Goal: Task Accomplishment & Management: Manage account settings

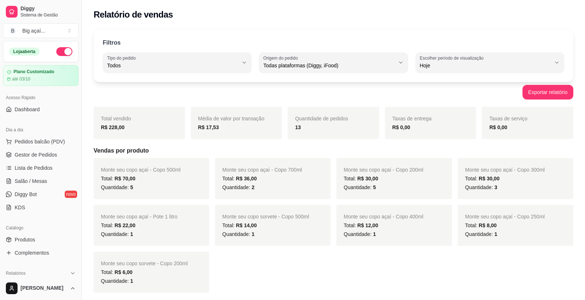
select select "ALL"
select select "0"
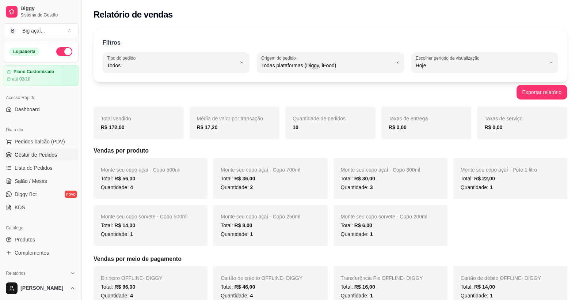
click at [42, 153] on span "Gestor de Pedidos" at bounding box center [36, 154] width 42 height 7
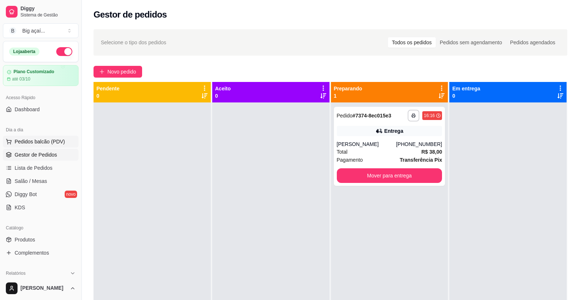
click at [38, 146] on button "Pedidos balcão (PDV)" at bounding box center [41, 142] width 76 height 12
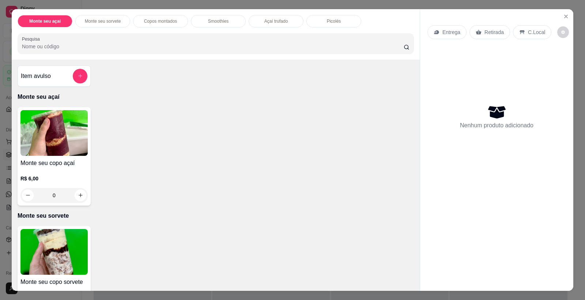
click at [48, 132] on img at bounding box center [53, 133] width 67 height 46
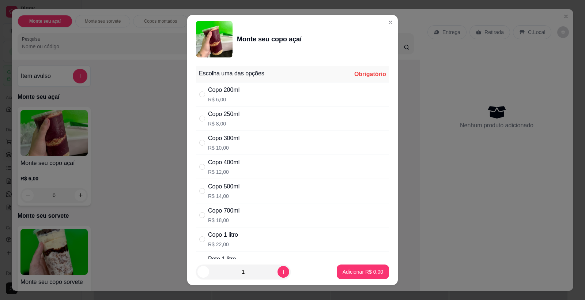
click at [232, 229] on div "Copo 1 litro R$ 22,00" at bounding box center [292, 239] width 193 height 24
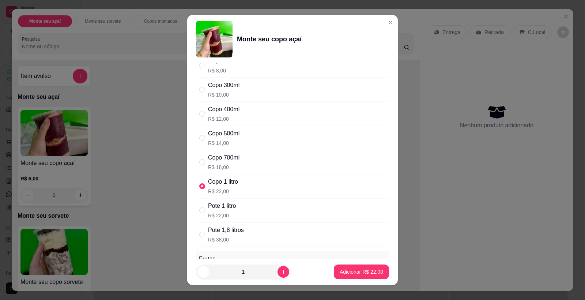
click at [234, 200] on div "Pote 1 litro R$ 22,00" at bounding box center [292, 210] width 193 height 24
radio input "false"
radio input "true"
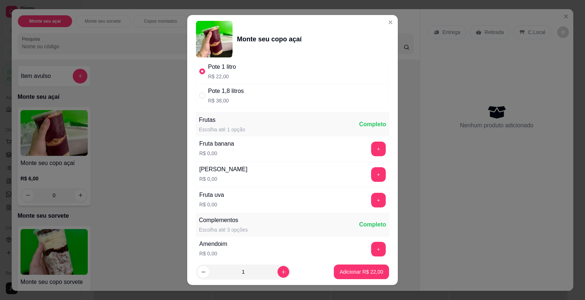
scroll to position [197, 0]
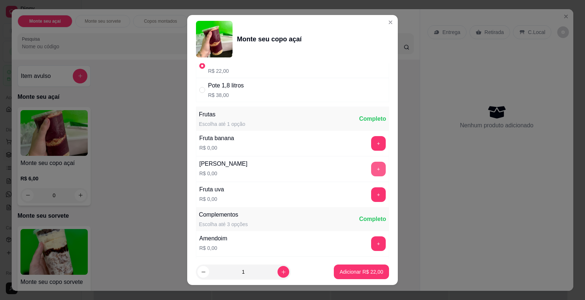
click at [371, 165] on button "+" at bounding box center [378, 168] width 15 height 15
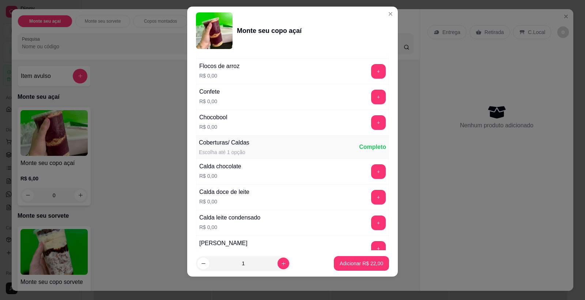
scroll to position [629, 0]
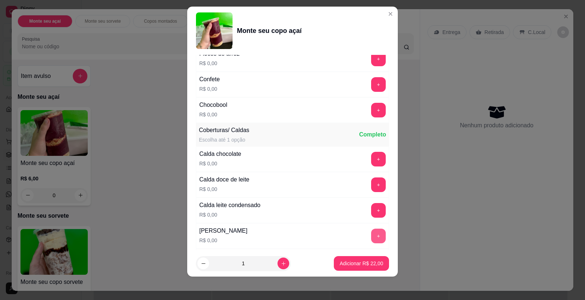
click at [365, 231] on div "[PERSON_NAME] R$ 0,00 +" at bounding box center [292, 236] width 193 height 26
click at [371, 239] on button "+" at bounding box center [378, 235] width 15 height 15
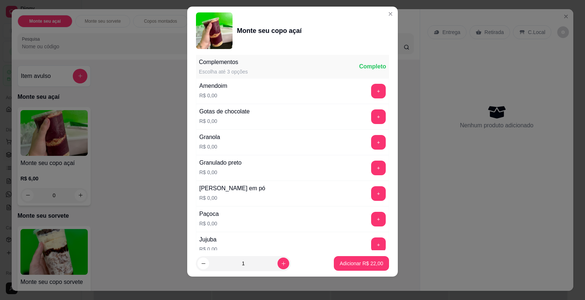
scroll to position [334, 0]
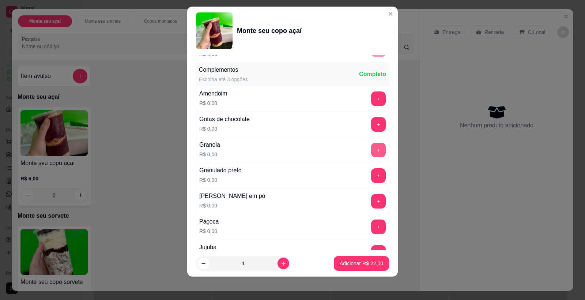
click at [371, 150] on button "+" at bounding box center [378, 149] width 15 height 15
click at [371, 196] on button "+" at bounding box center [378, 201] width 15 height 15
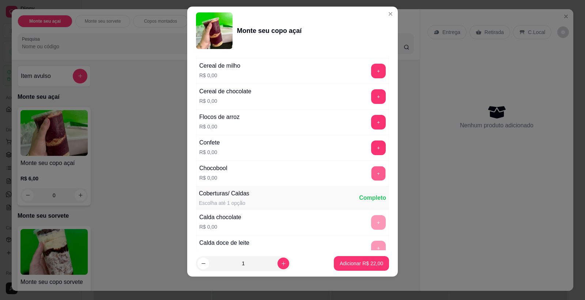
click at [371, 177] on button "+" at bounding box center [378, 173] width 14 height 14
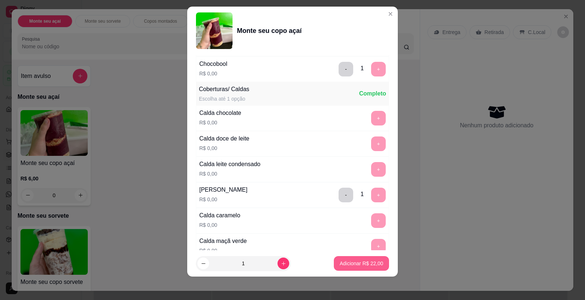
scroll to position [697, 0]
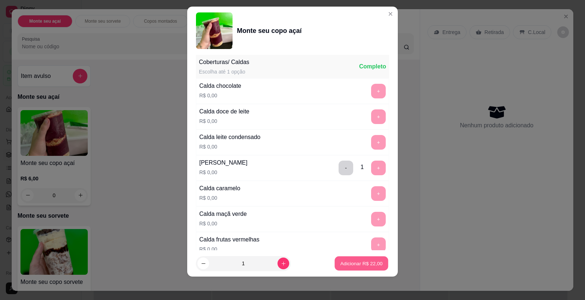
click at [362, 259] on button "Adicionar R$ 22,00" at bounding box center [361, 263] width 54 height 14
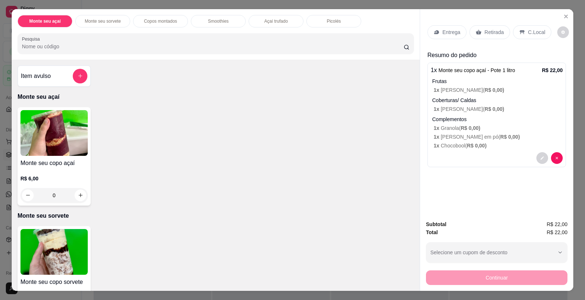
click at [501, 31] on div "Retirada" at bounding box center [489, 32] width 41 height 14
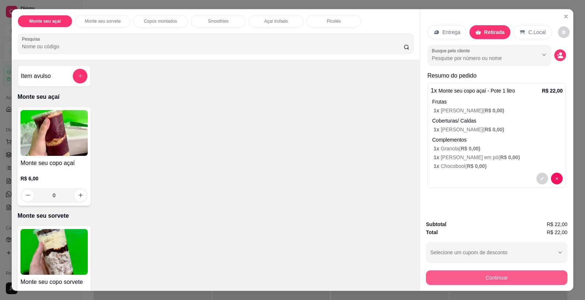
click at [487, 287] on div "Subtotal R$ 22,00 Total R$ 22,00 Selecione um cupom de desconto QRBIG Selecione…" at bounding box center [496, 252] width 153 height 76
click at [491, 278] on button "Continuar" at bounding box center [496, 277] width 141 height 15
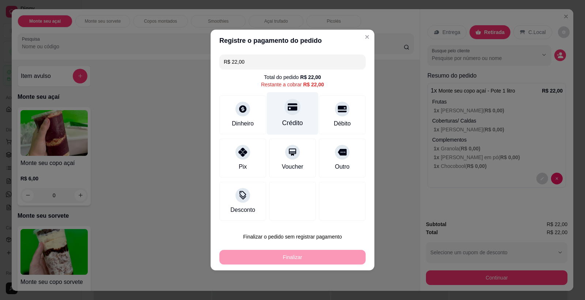
click at [287, 114] on div at bounding box center [292, 107] width 16 height 16
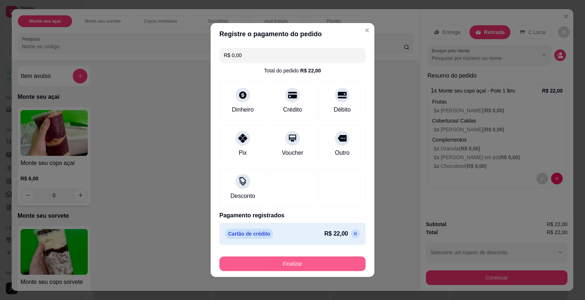
click at [319, 256] on button "Finalizar" at bounding box center [292, 263] width 146 height 15
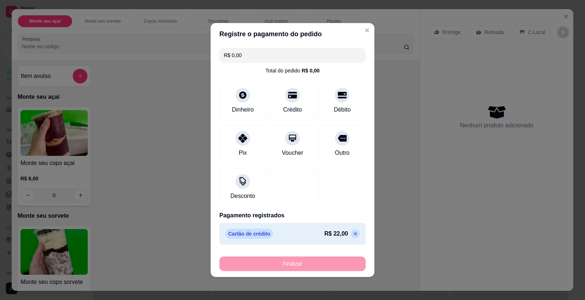
type input "-R$ 22,00"
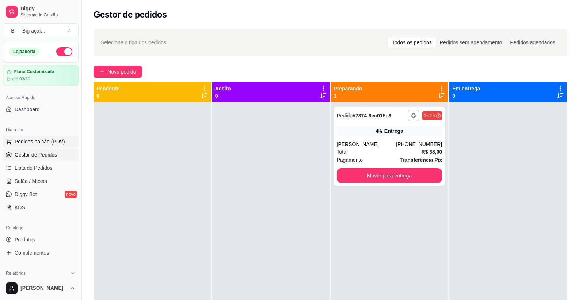
click at [49, 142] on span "Pedidos balcão (PDV)" at bounding box center [40, 141] width 50 height 7
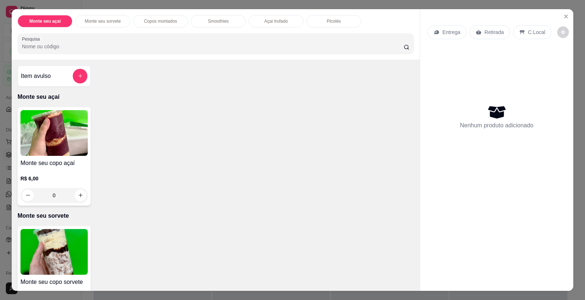
click at [72, 128] on img at bounding box center [53, 133] width 67 height 46
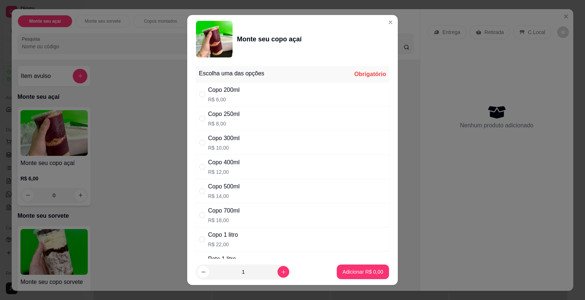
click at [235, 120] on p "R$ 8,00" at bounding box center [223, 123] width 31 height 7
radio input "true"
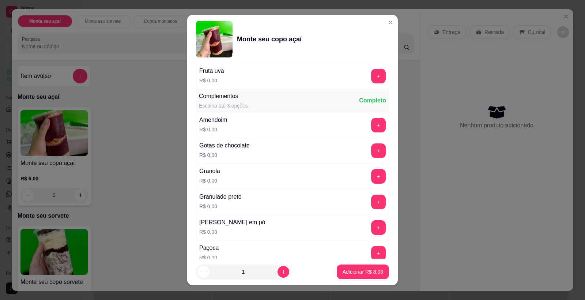
scroll to position [361, 0]
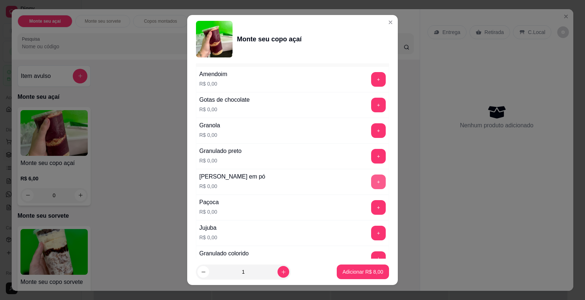
click at [371, 180] on button "+" at bounding box center [378, 181] width 15 height 15
click at [371, 205] on button "+" at bounding box center [378, 207] width 15 height 15
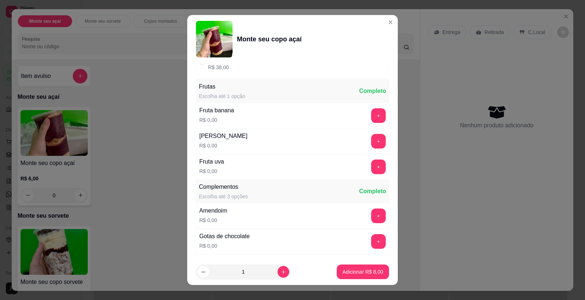
scroll to position [210, 0]
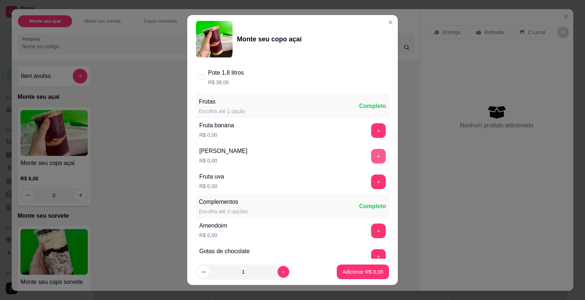
click at [371, 154] on button "+" at bounding box center [378, 156] width 15 height 15
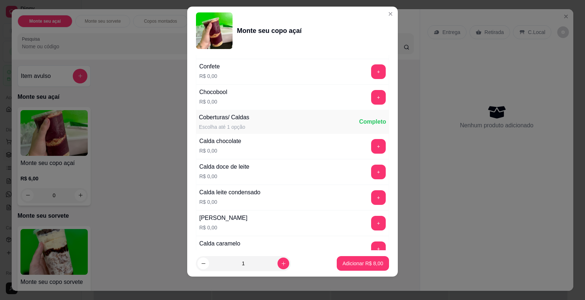
scroll to position [657, 0]
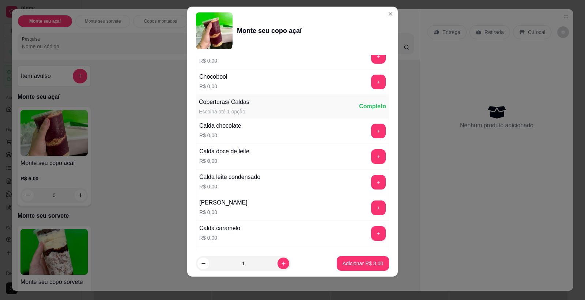
click at [371, 206] on button "+" at bounding box center [378, 207] width 15 height 15
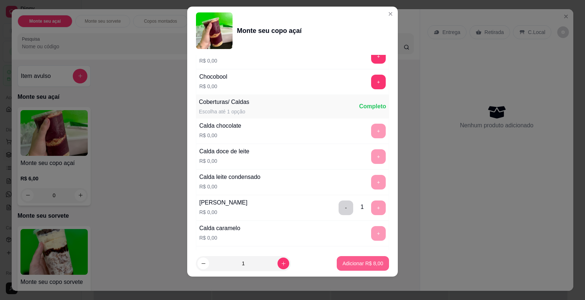
click at [357, 260] on p "Adicionar R$ 8,00" at bounding box center [362, 262] width 41 height 7
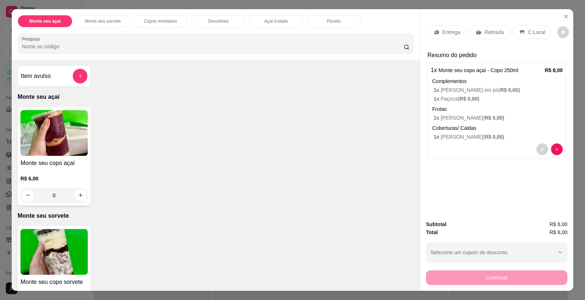
click at [486, 31] on p "Retirada" at bounding box center [493, 31] width 19 height 7
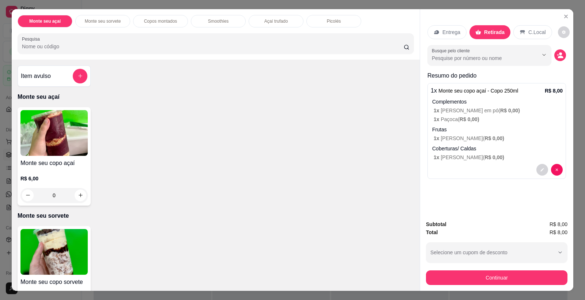
click at [514, 274] on button "Continuar" at bounding box center [496, 277] width 141 height 15
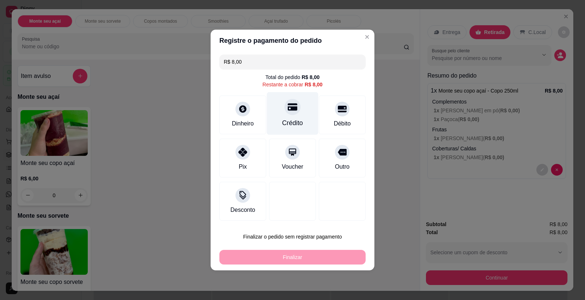
click at [297, 110] on div "Crédito" at bounding box center [293, 113] width 52 height 43
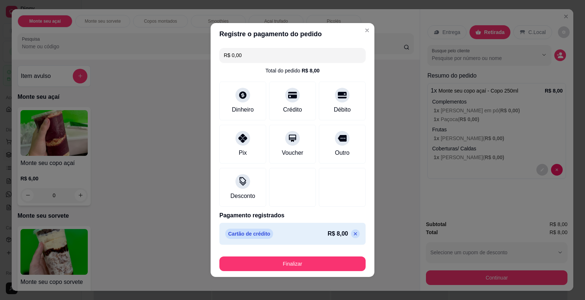
click at [317, 259] on button "Finalizar" at bounding box center [292, 263] width 146 height 15
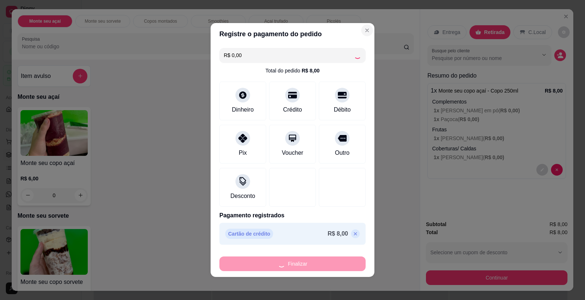
type input "-R$ 8,00"
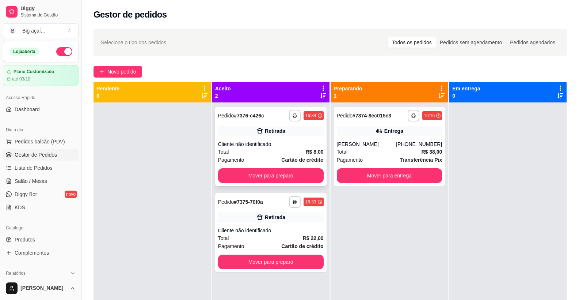
click at [277, 147] on div "Cliente não identificado" at bounding box center [271, 143] width 106 height 7
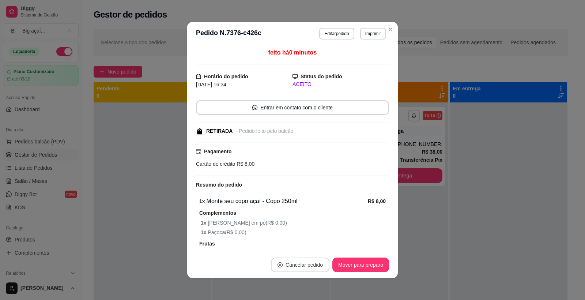
click at [307, 265] on button "Cancelar pedido" at bounding box center [300, 264] width 58 height 15
click at [326, 251] on button "Sim" at bounding box center [317, 246] width 28 height 14
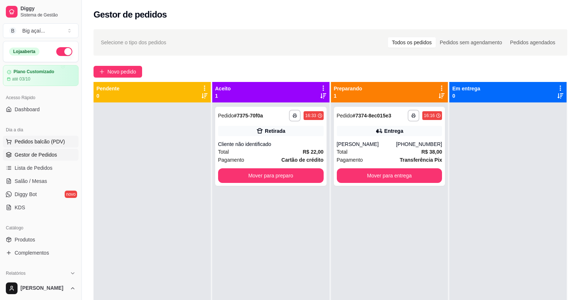
click at [52, 145] on button "Pedidos balcão (PDV)" at bounding box center [41, 142] width 76 height 12
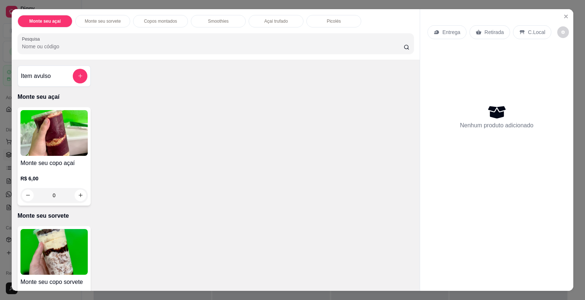
click at [54, 154] on img at bounding box center [53, 133] width 67 height 46
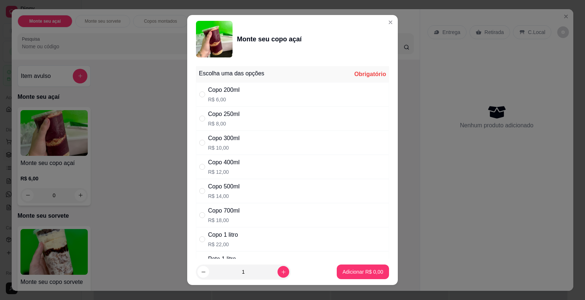
click at [231, 137] on div "Copo 300ml" at bounding box center [223, 138] width 31 height 9
radio input "true"
click at [248, 118] on div "Copo 250ml R$ 8,00" at bounding box center [292, 118] width 193 height 24
radio input "true"
radio input "false"
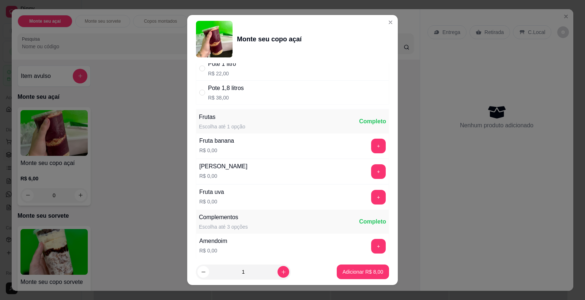
scroll to position [215, 0]
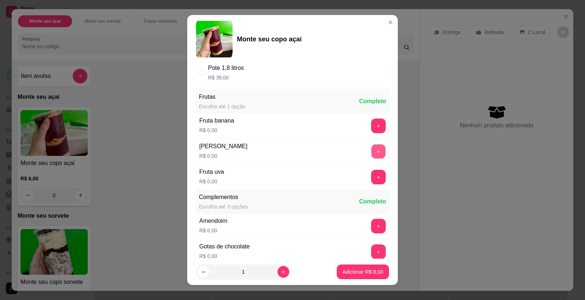
click at [371, 148] on button "+" at bounding box center [378, 151] width 14 height 14
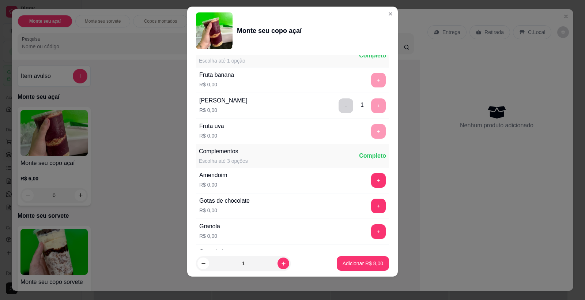
scroll to position [341, 0]
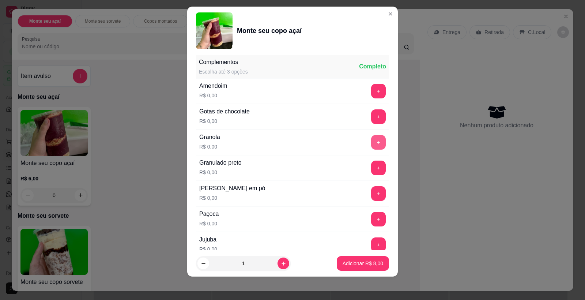
click at [371, 140] on button "+" at bounding box center [378, 142] width 15 height 15
click at [372, 195] on div "+" at bounding box center [378, 193] width 20 height 15
click at [372, 195] on button "+" at bounding box center [378, 193] width 15 height 15
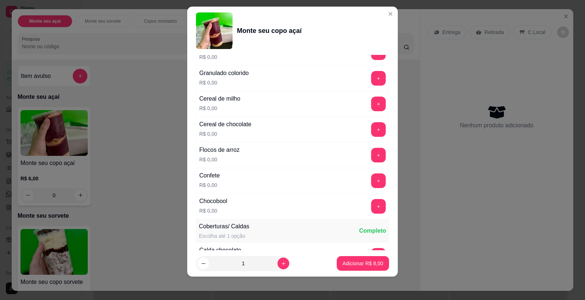
scroll to position [609, 0]
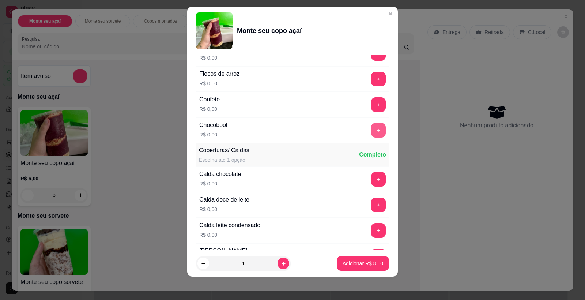
click at [371, 128] on button "+" at bounding box center [378, 130] width 15 height 15
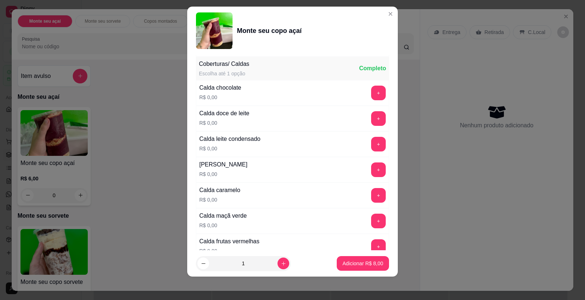
scroll to position [697, 0]
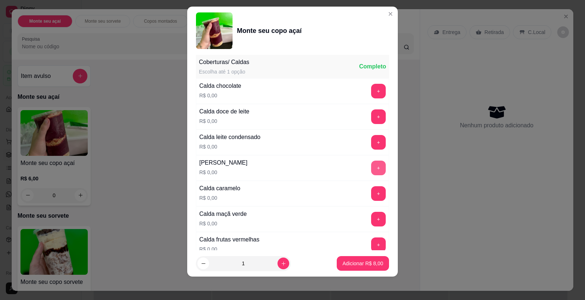
click at [371, 166] on button "+" at bounding box center [378, 167] width 15 height 15
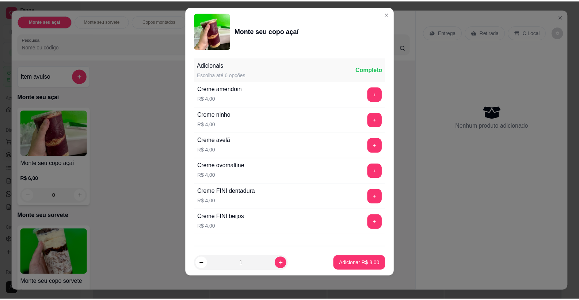
scroll to position [1027, 0]
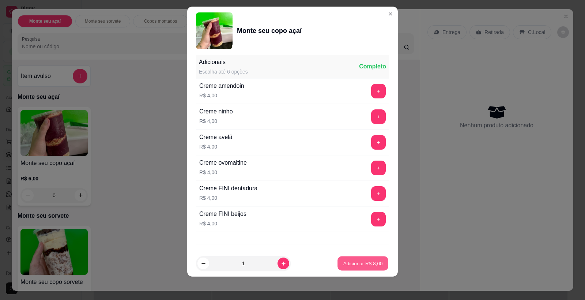
click at [367, 263] on p "Adicionar R$ 8,00" at bounding box center [362, 262] width 39 height 7
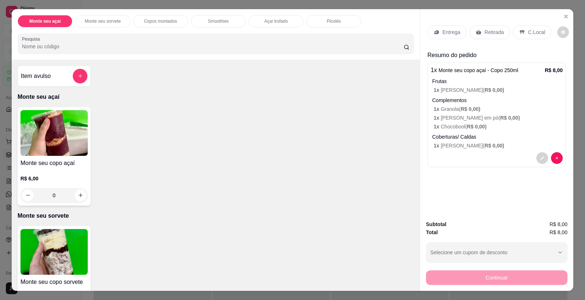
click at [475, 34] on icon at bounding box center [478, 32] width 6 height 6
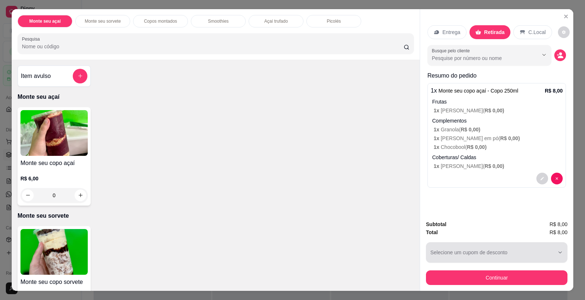
click at [490, 275] on button "Continuar" at bounding box center [496, 277] width 141 height 15
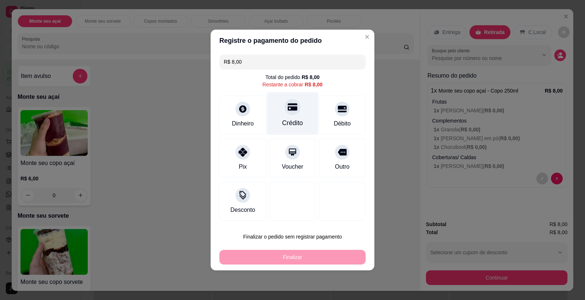
click at [296, 104] on div at bounding box center [292, 107] width 16 height 16
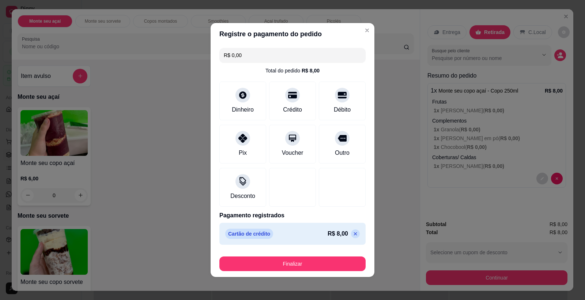
click at [317, 252] on footer "Finalizar" at bounding box center [292, 261] width 164 height 29
drag, startPoint x: 317, startPoint y: 253, endPoint x: 317, endPoint y: 262, distance: 8.8
click at [317, 259] on div "Finalizar" at bounding box center [292, 262] width 146 height 18
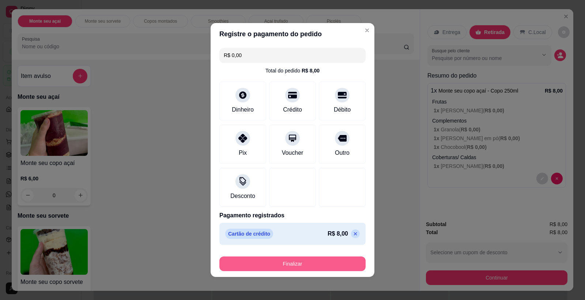
click at [317, 262] on button "Finalizar" at bounding box center [292, 263] width 146 height 15
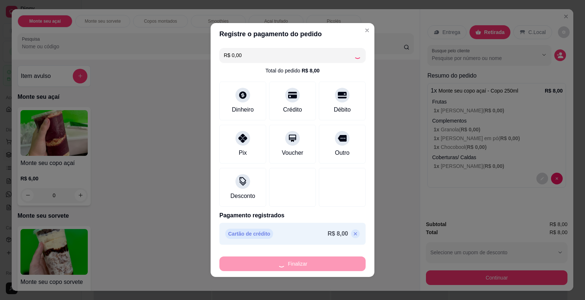
type input "-R$ 8,00"
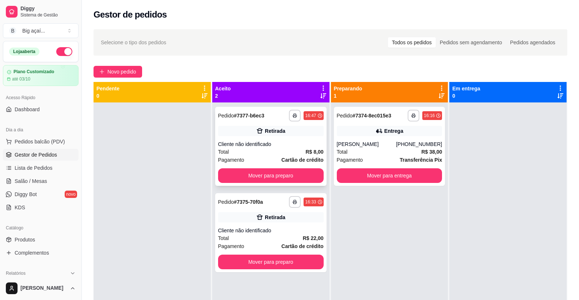
click at [294, 138] on div "**********" at bounding box center [270, 146] width 111 height 79
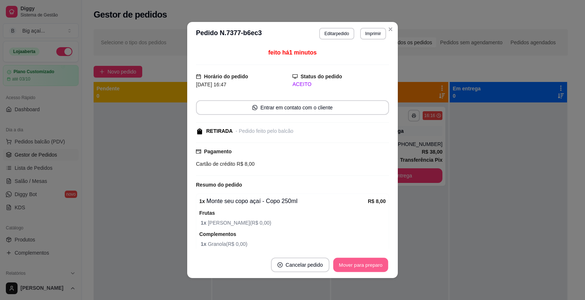
click at [367, 261] on button "Mover para preparo" at bounding box center [360, 265] width 55 height 14
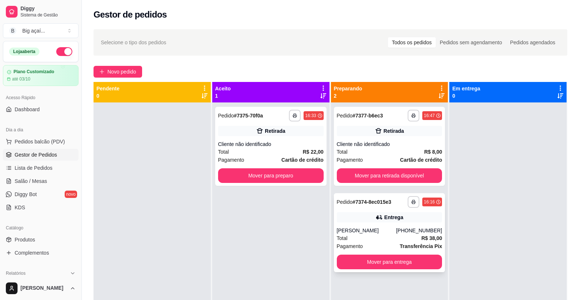
click at [403, 228] on div "[PHONE_NUMBER]" at bounding box center [419, 230] width 46 height 7
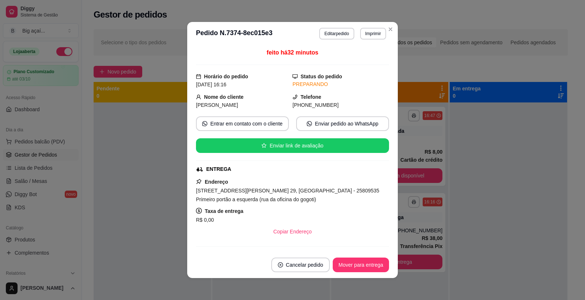
click at [393, 26] on header "**********" at bounding box center [292, 33] width 210 height 23
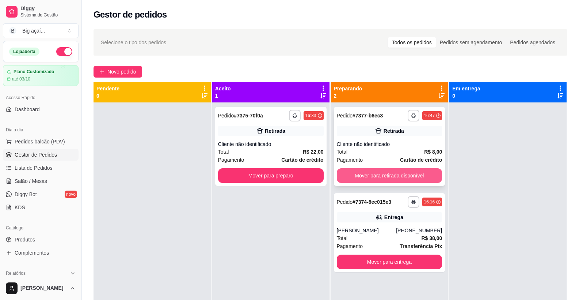
click at [377, 172] on button "Mover para retirada disponível" at bounding box center [390, 175] width 106 height 15
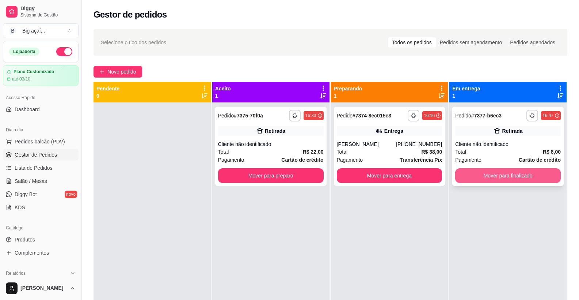
click at [497, 174] on button "Mover para finalizado" at bounding box center [508, 175] width 106 height 15
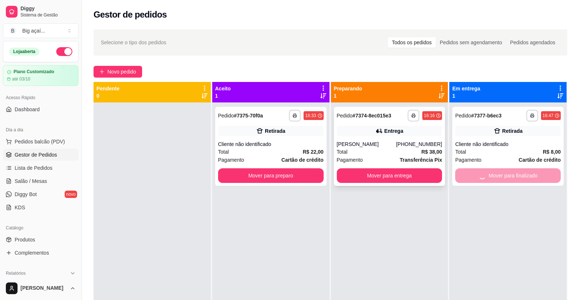
click at [366, 135] on div "Entrega" at bounding box center [390, 131] width 106 height 10
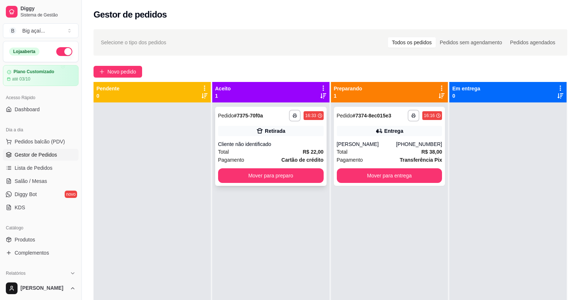
click at [270, 145] on div "Cliente não identificado" at bounding box center [271, 143] width 106 height 7
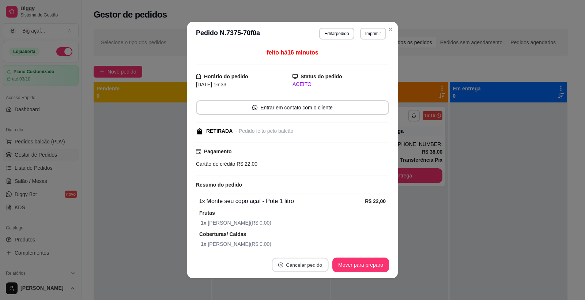
click at [312, 260] on button "Cancelar pedido" at bounding box center [299, 265] width 57 height 14
click at [323, 240] on button "Sim" at bounding box center [317, 246] width 29 height 15
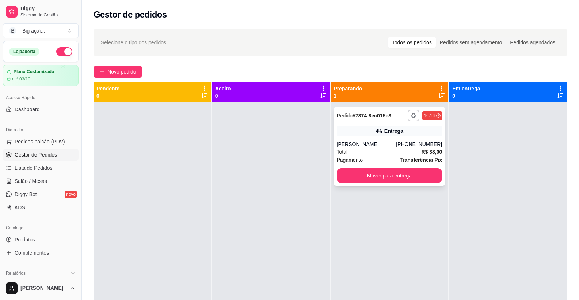
click at [376, 140] on div "[PERSON_NAME]" at bounding box center [367, 143] width 60 height 7
click at [404, 175] on button "Mover para entrega" at bounding box center [390, 175] width 106 height 15
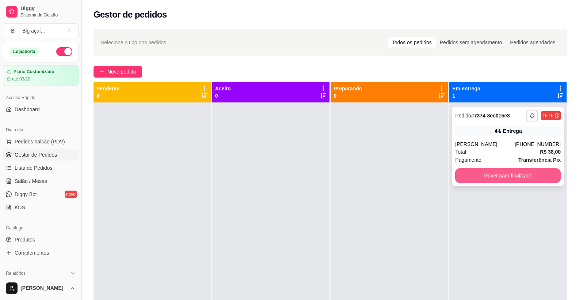
click at [498, 172] on button "Mover para finalizado" at bounding box center [508, 175] width 106 height 15
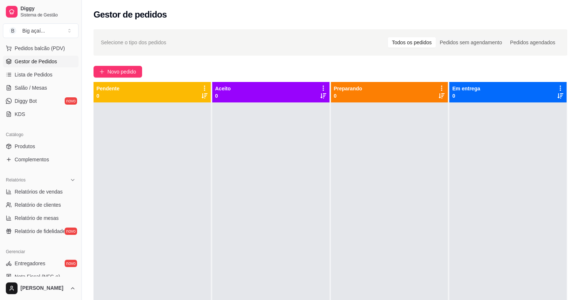
scroll to position [107, 0]
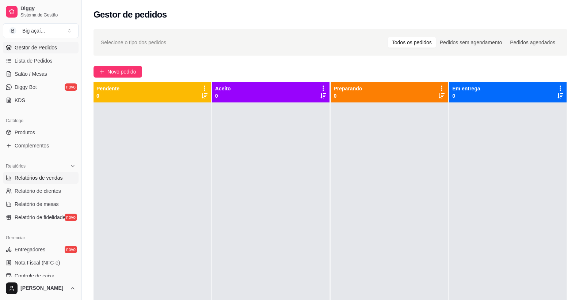
click at [42, 180] on span "Relatórios de vendas" at bounding box center [39, 177] width 48 height 7
select select "ALL"
select select "0"
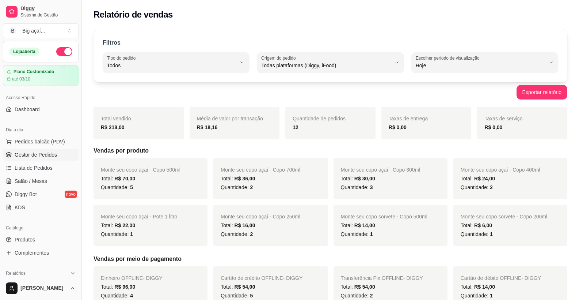
click at [48, 152] on span "Gestor de Pedidos" at bounding box center [36, 154] width 42 height 7
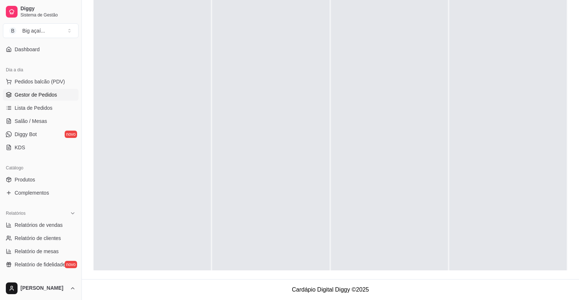
scroll to position [97, 0]
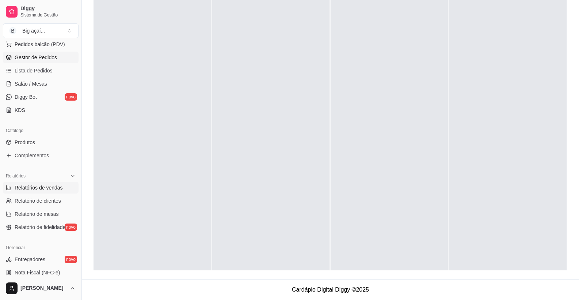
click at [57, 186] on span "Relatórios de vendas" at bounding box center [39, 187] width 48 height 7
select select "ALL"
select select "0"
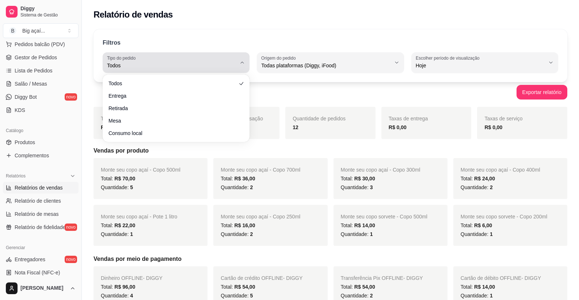
click at [222, 60] on div "Todos" at bounding box center [171, 62] width 129 height 15
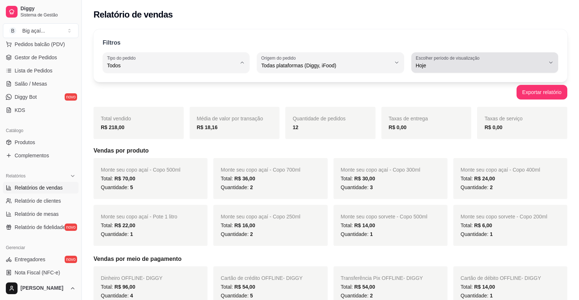
click at [436, 66] on span "Hoje" at bounding box center [480, 65] width 129 height 7
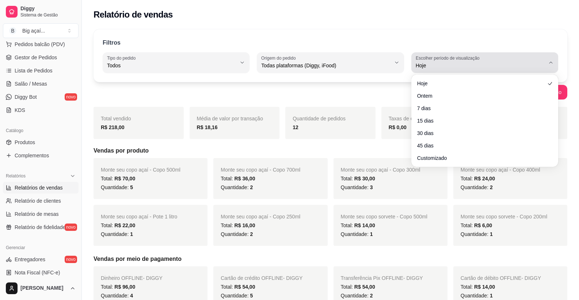
click at [436, 66] on span "Hoje" at bounding box center [480, 65] width 129 height 7
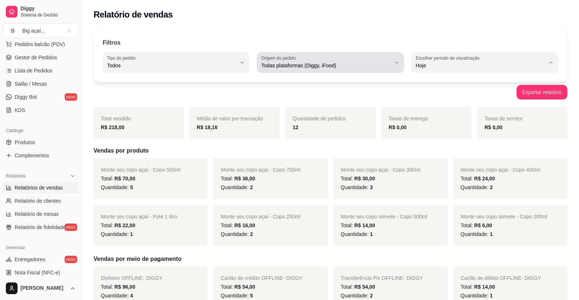
click at [380, 72] on button "Origem do pedido Todas plataformas (Diggy, iFood)" at bounding box center [330, 62] width 147 height 20
click at [371, 66] on span "Todas plataformas (Diggy, iFood)" at bounding box center [325, 65] width 129 height 7
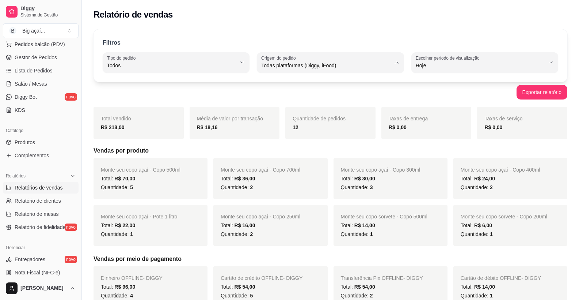
click at [553, 94] on button "Exportar relatório" at bounding box center [542, 92] width 51 height 15
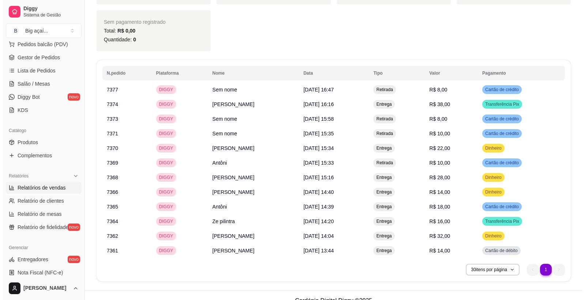
scroll to position [313, 0]
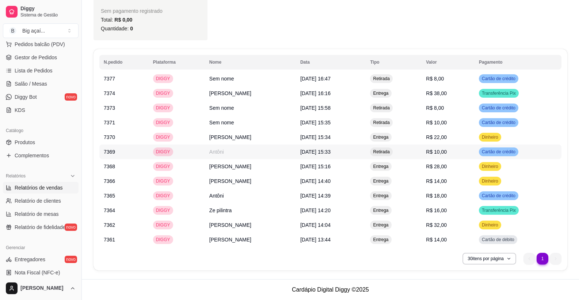
click at [205, 152] on td "Antôni" at bounding box center [250, 151] width 91 height 15
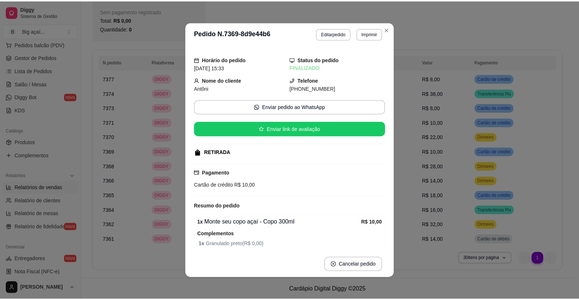
scroll to position [71, 0]
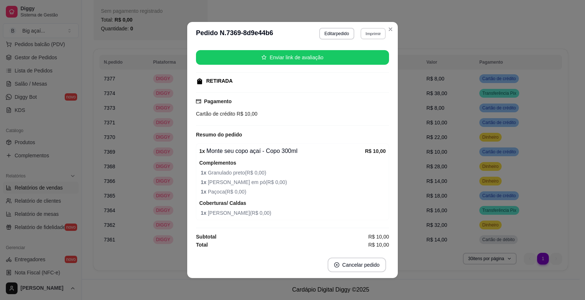
click at [369, 35] on button "Imprimir" at bounding box center [372, 33] width 25 height 11
click at [345, 59] on button "IMPRESSORA" at bounding box center [357, 59] width 53 height 12
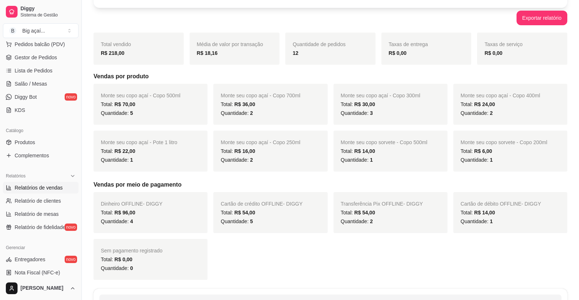
scroll to position [0, 0]
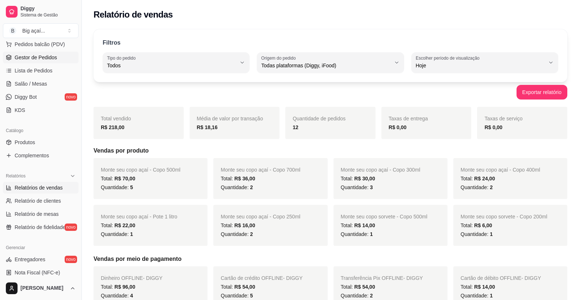
click at [49, 56] on span "Gestor de Pedidos" at bounding box center [36, 57] width 42 height 7
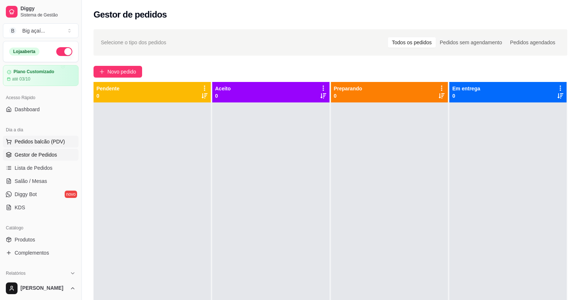
click at [36, 142] on span "Pedidos balcão (PDV)" at bounding box center [40, 141] width 50 height 7
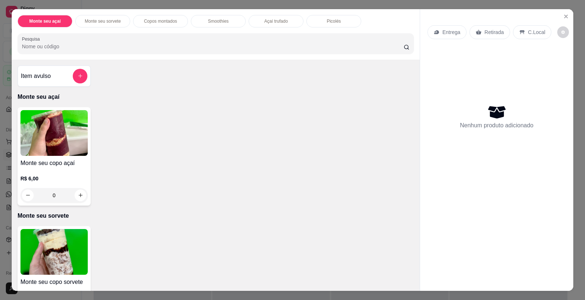
click at [58, 138] on img at bounding box center [53, 133] width 67 height 46
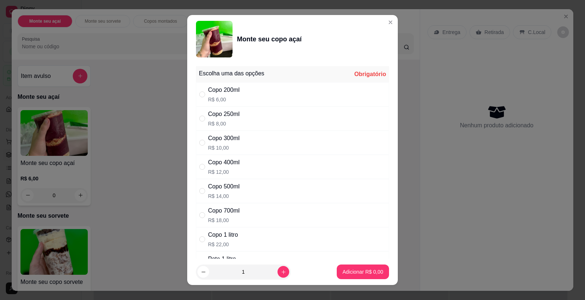
click at [228, 235] on div "Copo 1 litro" at bounding box center [223, 234] width 30 height 9
radio input "true"
click at [352, 269] on p "Adicionar R$ 22,00" at bounding box center [361, 271] width 42 height 7
type input "1"
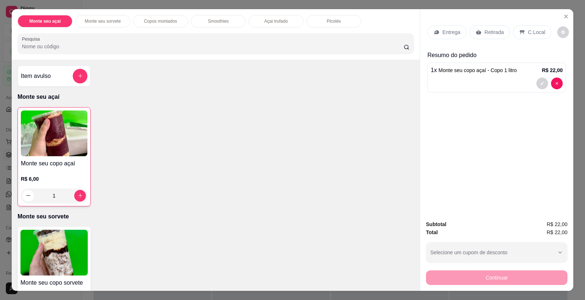
click at [60, 252] on img at bounding box center [53, 252] width 67 height 46
click at [80, 111] on img at bounding box center [54, 133] width 66 height 46
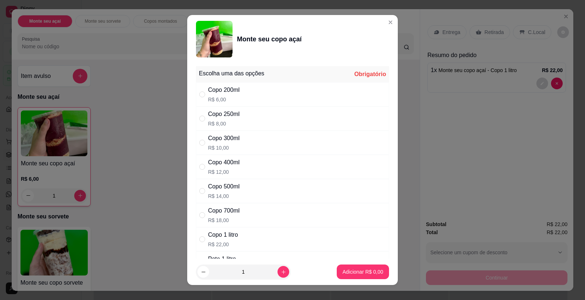
click at [233, 96] on p "R$ 6,00" at bounding box center [223, 99] width 31 height 7
radio input "true"
click at [359, 274] on p "Adicionar R$ 6,00" at bounding box center [362, 271] width 41 height 7
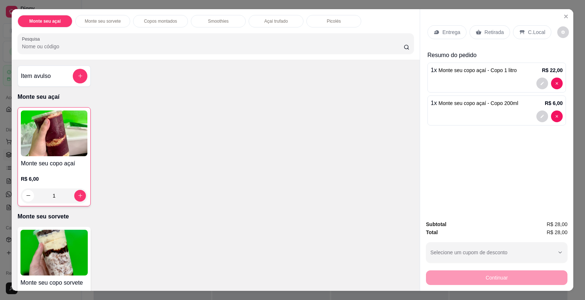
click at [66, 146] on img at bounding box center [54, 133] width 66 height 46
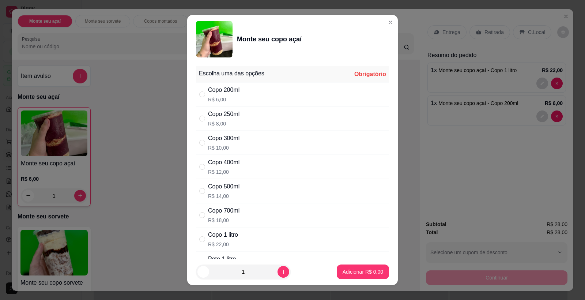
click at [228, 119] on div "Copo 250ml R$ 8,00" at bounding box center [223, 119] width 31 height 18
radio input "true"
click at [342, 268] on p "Adicionar R$ 8,00" at bounding box center [362, 271] width 41 height 7
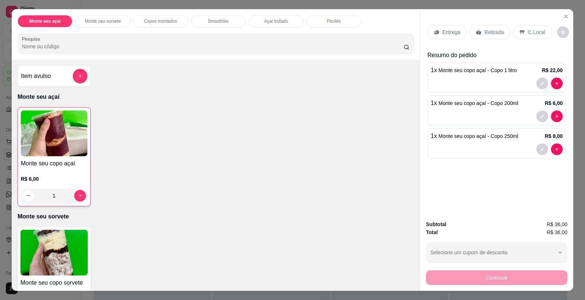
click at [63, 150] on img at bounding box center [54, 133] width 66 height 46
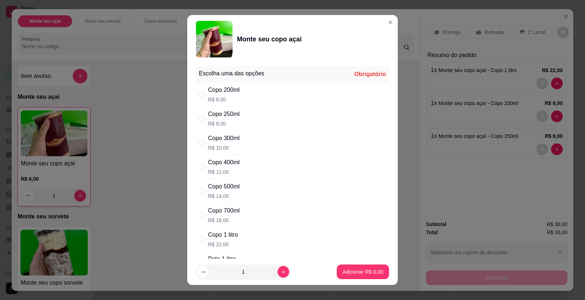
click at [236, 138] on div "Copo 300ml" at bounding box center [223, 138] width 31 height 9
radio input "true"
click at [239, 117] on div "Copo 250ml R$ 8,00" at bounding box center [292, 118] width 193 height 24
radio input "true"
radio input "false"
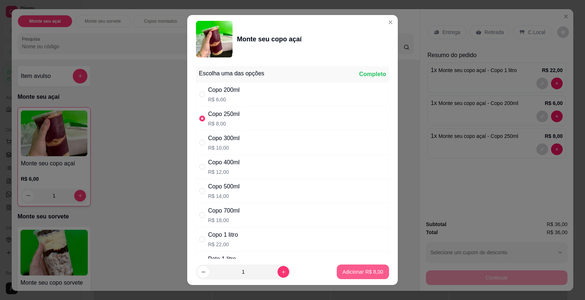
click at [354, 265] on button "Adicionar R$ 8,00" at bounding box center [362, 271] width 52 height 15
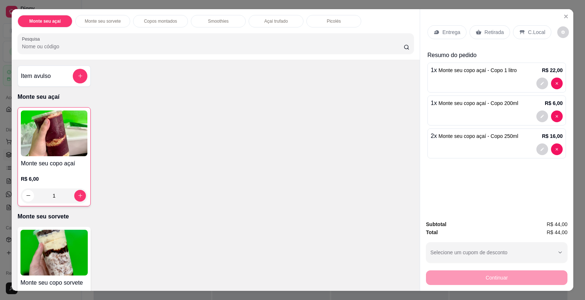
click at [480, 33] on div "Retirada" at bounding box center [489, 32] width 41 height 14
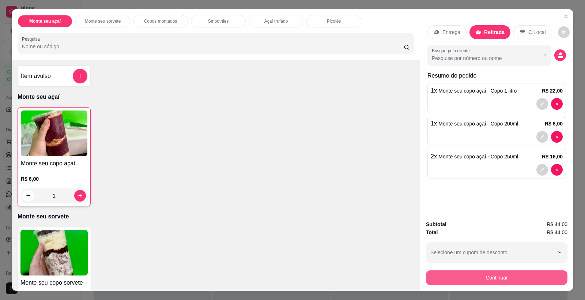
click at [511, 275] on button "Continuar" at bounding box center [496, 277] width 141 height 15
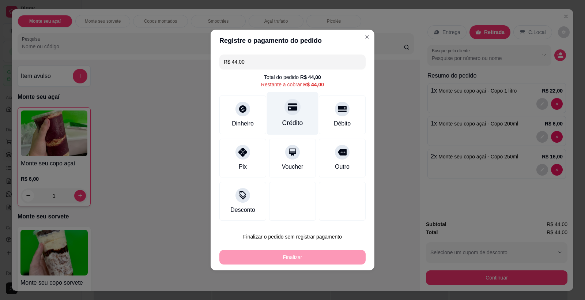
click at [294, 103] on icon at bounding box center [292, 106] width 9 height 9
type input "R$ 0,00"
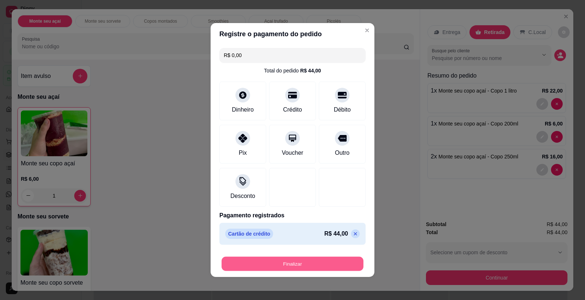
click at [316, 261] on button "Finalizar" at bounding box center [292, 263] width 142 height 14
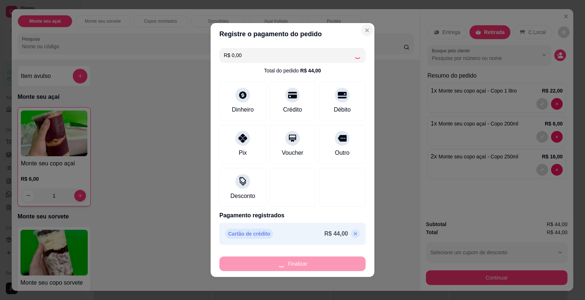
type input "0"
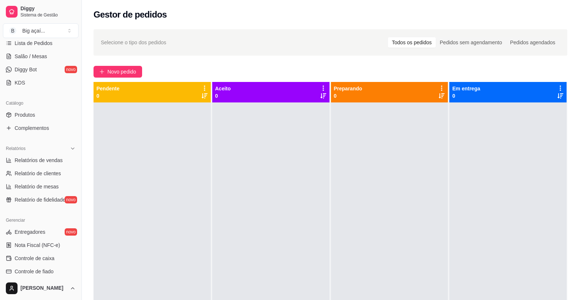
scroll to position [135, 0]
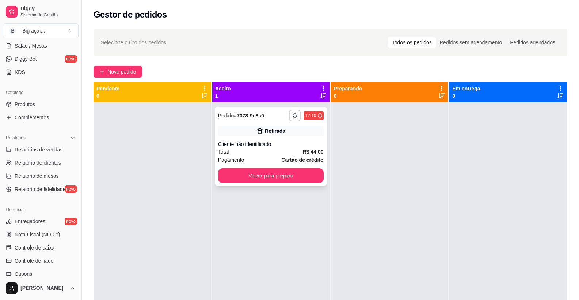
click at [261, 145] on div "Cliente não identificado" at bounding box center [271, 143] width 106 height 7
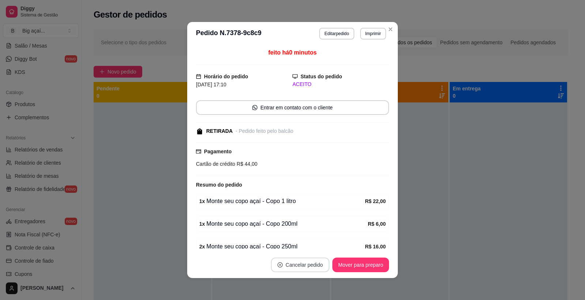
click at [296, 266] on button "Cancelar pedido" at bounding box center [300, 264] width 58 height 15
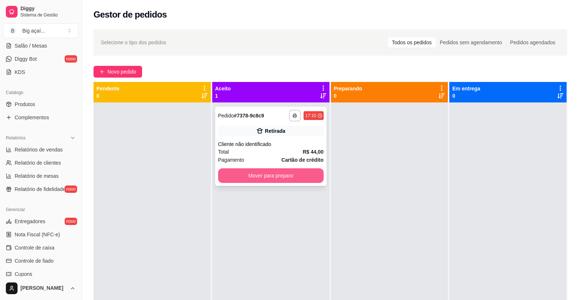
click at [275, 175] on button "Mover para preparo" at bounding box center [271, 175] width 106 height 15
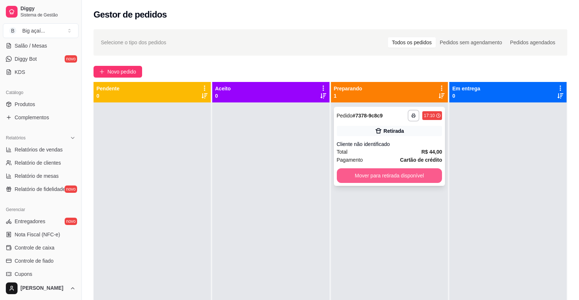
click at [389, 177] on button "Mover para retirada disponível" at bounding box center [390, 175] width 106 height 15
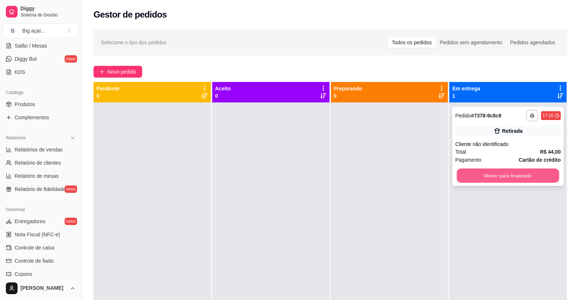
click at [490, 176] on button "Mover para finalizado" at bounding box center [508, 175] width 102 height 14
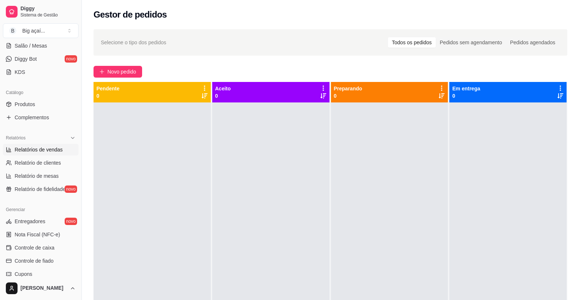
click at [42, 148] on span "Relatórios de vendas" at bounding box center [39, 149] width 48 height 7
select select "ALL"
select select "0"
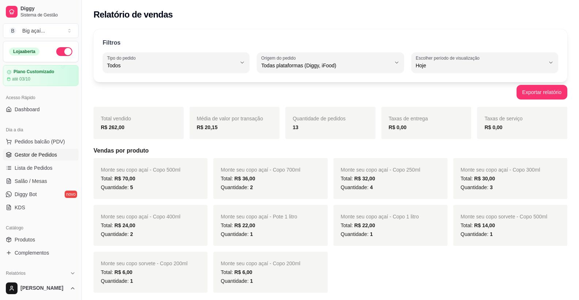
click at [36, 155] on span "Gestor de Pedidos" at bounding box center [36, 154] width 42 height 7
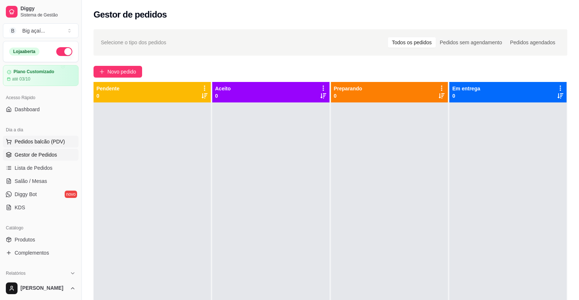
click at [57, 140] on span "Pedidos balcão (PDV)" at bounding box center [40, 141] width 50 height 7
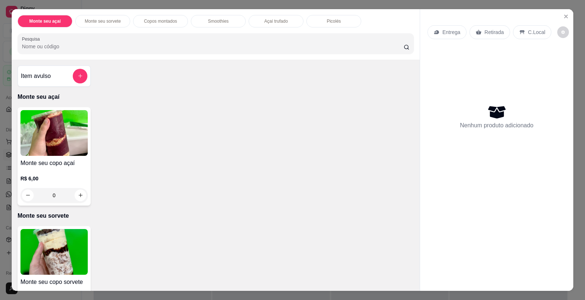
click at [49, 129] on img at bounding box center [53, 133] width 67 height 46
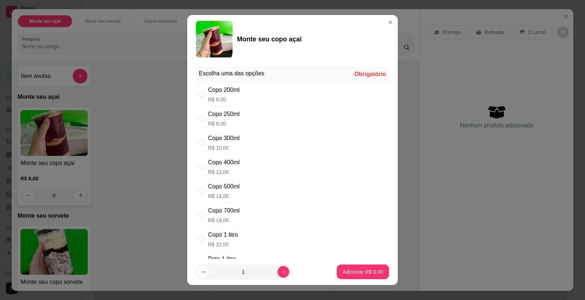
click at [232, 83] on div "Escolha uma das opções Obrigatório Copo 200ml R$ 6,00 Copo 250ml R$ 8,00 Copo 3…" at bounding box center [292, 182] width 193 height 233
drag, startPoint x: 232, startPoint y: 83, endPoint x: 243, endPoint y: 93, distance: 15.5
click at [243, 93] on div "Copo 200ml R$ 6,00" at bounding box center [292, 94] width 193 height 24
radio input "true"
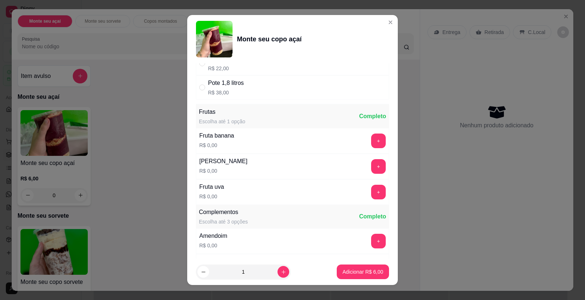
scroll to position [228, 0]
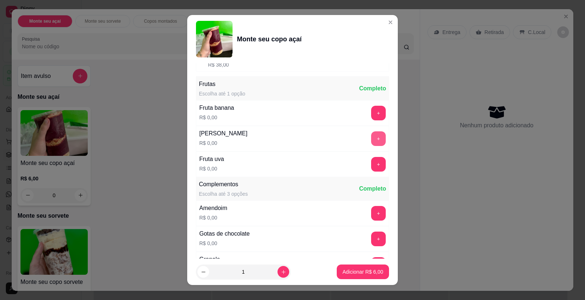
click at [371, 139] on button "+" at bounding box center [378, 138] width 15 height 15
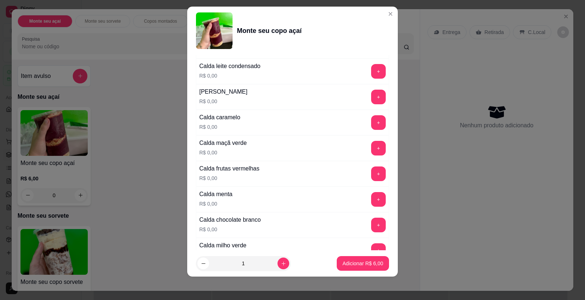
scroll to position [708, 0]
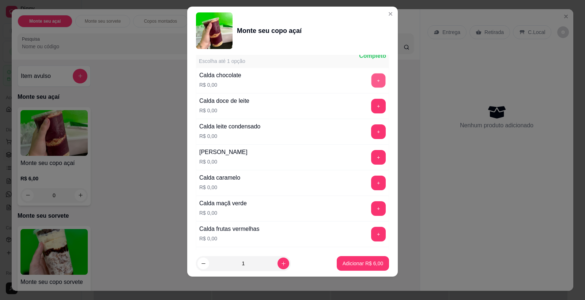
click at [371, 84] on button "+" at bounding box center [378, 80] width 14 height 14
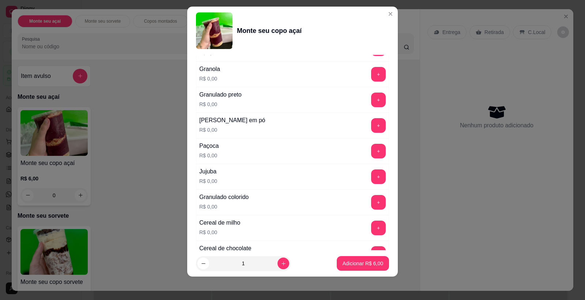
scroll to position [374, 0]
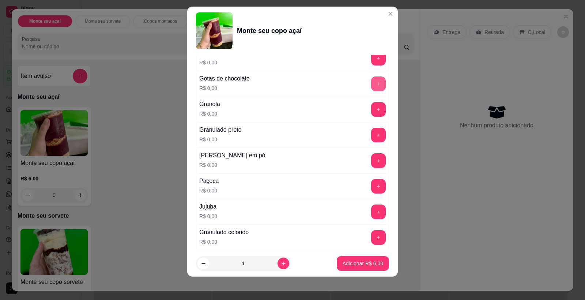
click at [371, 80] on button "+" at bounding box center [378, 83] width 15 height 15
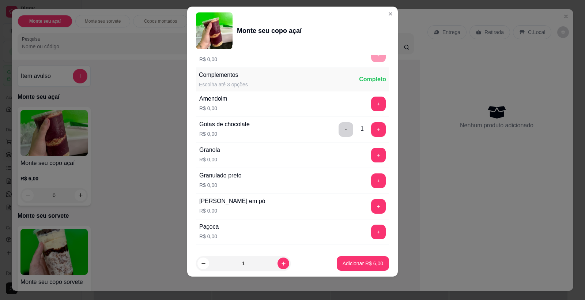
scroll to position [324, 0]
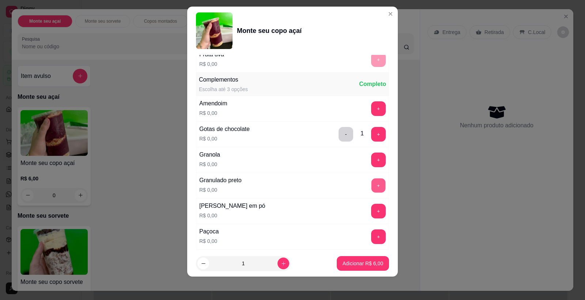
click at [371, 181] on button "+" at bounding box center [378, 185] width 14 height 14
click at [371, 208] on button "+" at bounding box center [378, 211] width 14 height 14
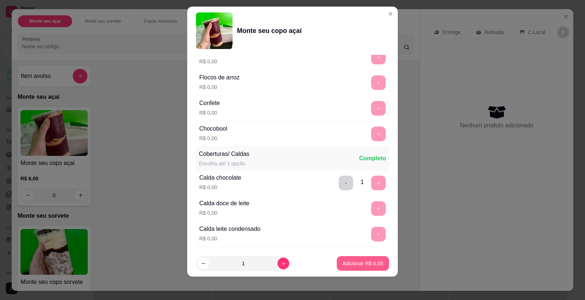
scroll to position [686, 0]
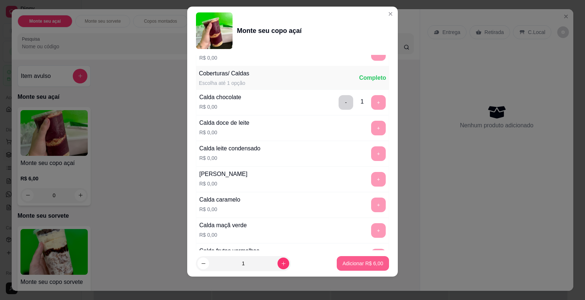
click at [360, 266] on p "Adicionar R$ 6,00" at bounding box center [362, 262] width 41 height 7
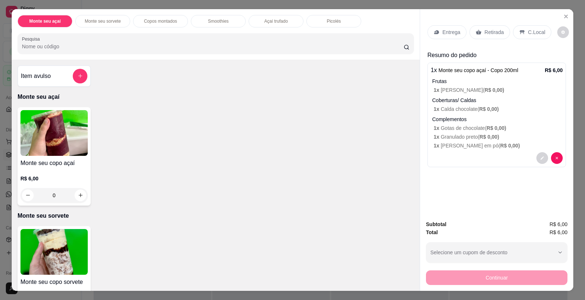
click at [484, 31] on p "Retirada" at bounding box center [493, 31] width 19 height 7
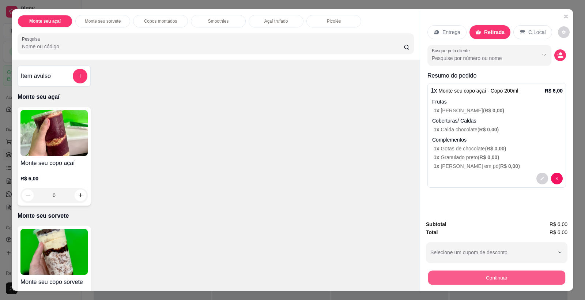
click at [502, 275] on button "Continuar" at bounding box center [496, 277] width 137 height 14
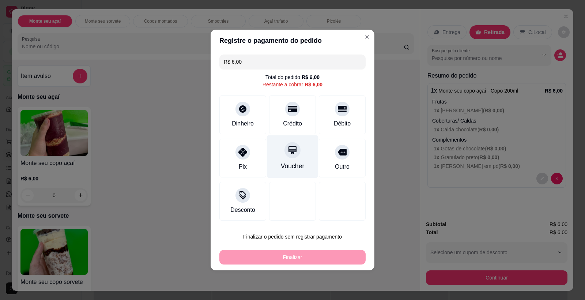
click at [288, 110] on icon at bounding box center [292, 108] width 9 height 9
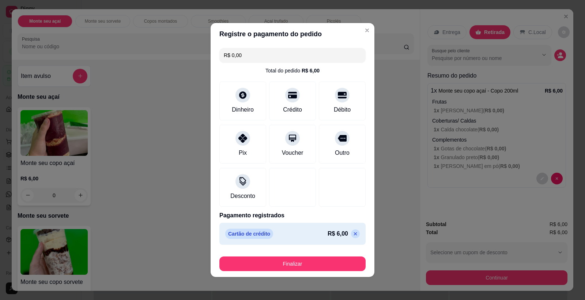
click at [324, 255] on div "Finalizar" at bounding box center [292, 262] width 146 height 18
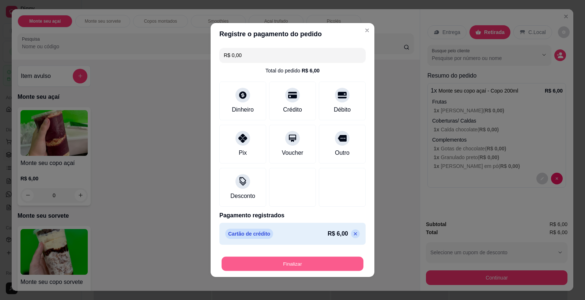
click at [323, 259] on button "Finalizar" at bounding box center [292, 263] width 142 height 14
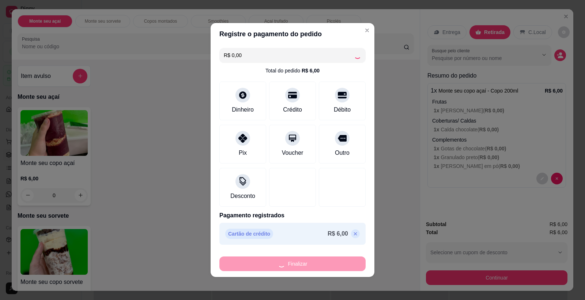
type input "-R$ 6,00"
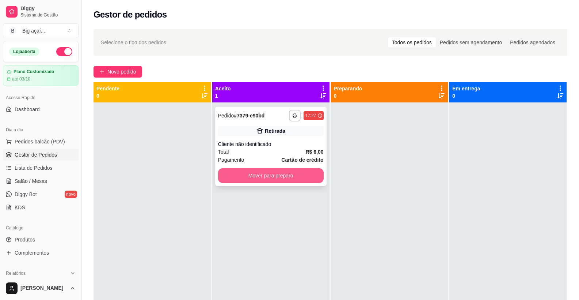
click at [278, 174] on button "Mover para preparo" at bounding box center [271, 175] width 106 height 15
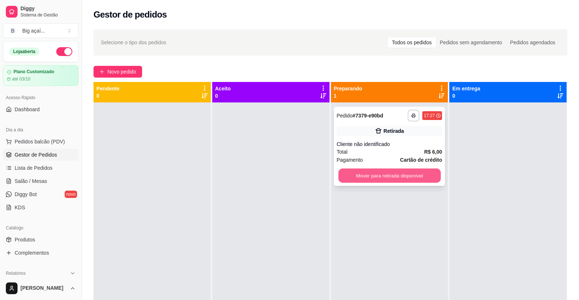
click at [387, 174] on button "Mover para retirada disponível" at bounding box center [389, 175] width 102 height 14
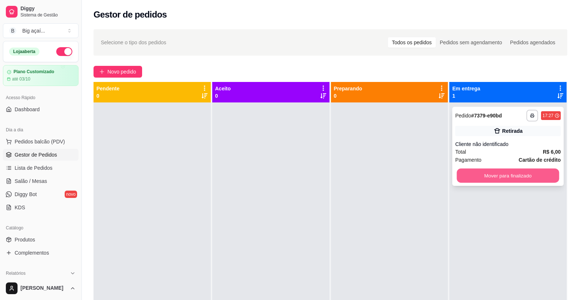
click at [500, 175] on button "Mover para finalizado" at bounding box center [508, 175] width 102 height 14
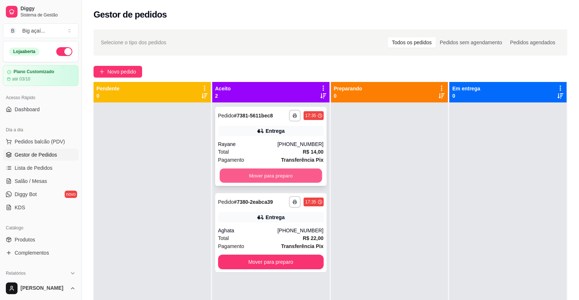
click at [286, 175] on button "Mover para preparo" at bounding box center [271, 175] width 102 height 14
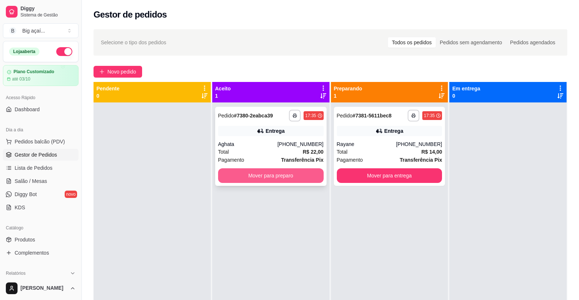
click at [298, 177] on button "Mover para preparo" at bounding box center [271, 175] width 106 height 15
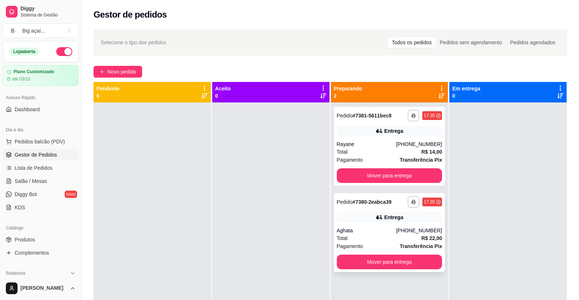
click at [371, 225] on div "**********" at bounding box center [389, 232] width 111 height 79
click at [353, 144] on div "Rayane" at bounding box center [367, 143] width 60 height 7
click at [43, 140] on span "Pedidos balcão (PDV)" at bounding box center [40, 141] width 50 height 7
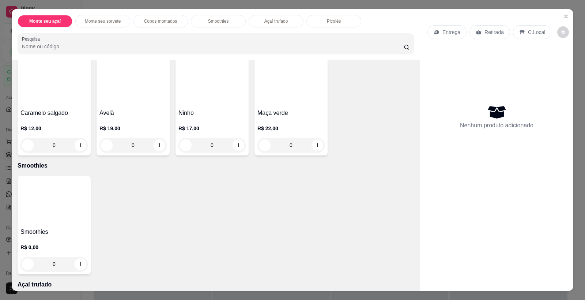
scroll to position [521, 0]
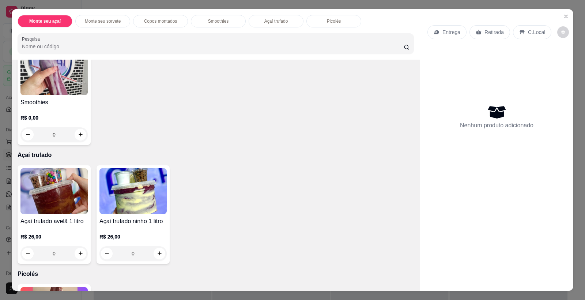
click at [64, 76] on img at bounding box center [53, 72] width 67 height 46
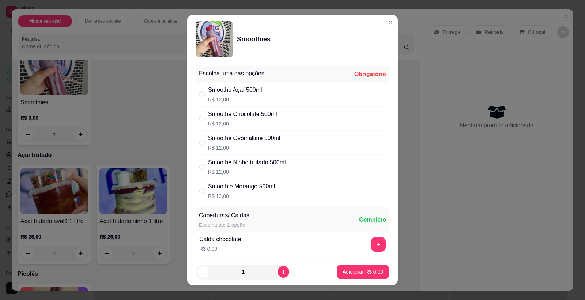
click at [235, 93] on div "Smoothe Açaí 500ml" at bounding box center [235, 89] width 54 height 9
radio input "true"
click at [368, 265] on button "Adicionar R$ 12,00" at bounding box center [361, 271] width 55 height 15
type input "1"
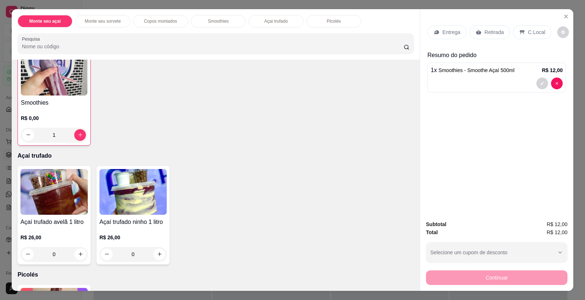
scroll to position [521, 0]
click at [482, 38] on div "Retirada" at bounding box center [489, 32] width 41 height 14
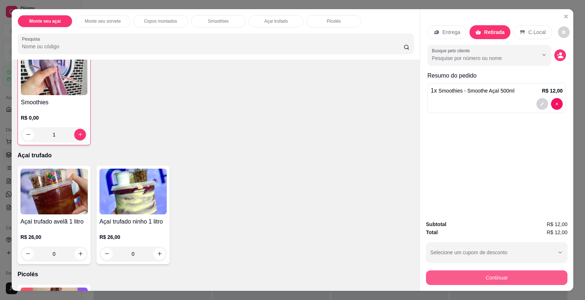
click at [494, 282] on button "Continuar" at bounding box center [496, 277] width 141 height 15
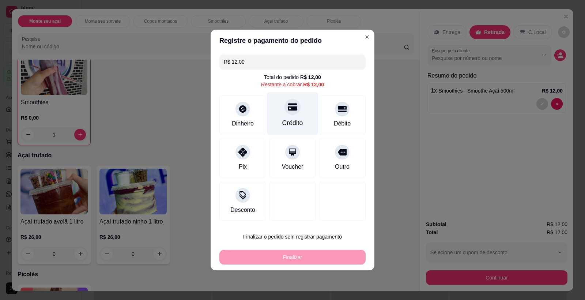
click at [285, 103] on div at bounding box center [292, 107] width 16 height 16
type input "R$ 0,00"
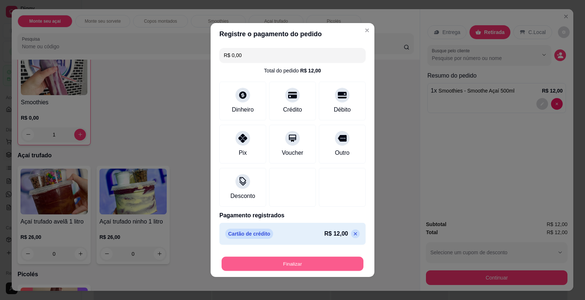
click at [292, 264] on button "Finalizar" at bounding box center [292, 263] width 142 height 14
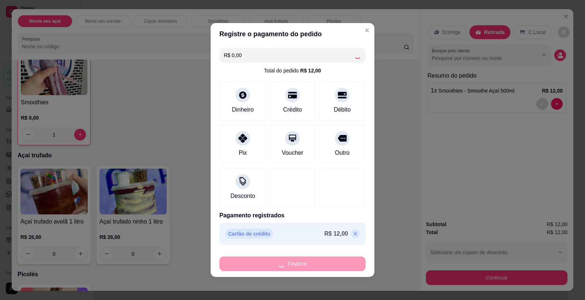
type input "0"
type input "-R$ 12,00"
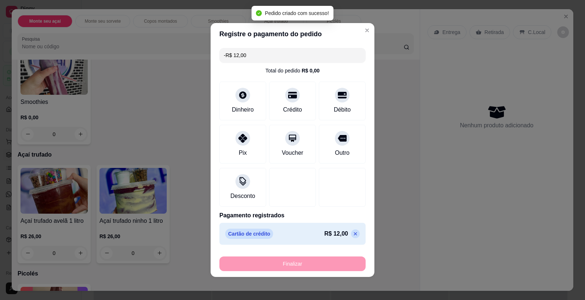
scroll to position [521, 0]
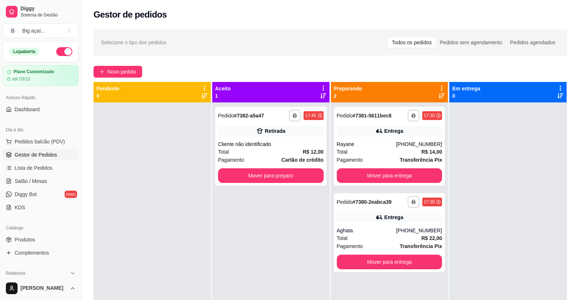
click at [358, 31] on div "Selecione o tipo dos pedidos Todos os pedidos Pedidos sem agendamento Pedidos a…" at bounding box center [331, 42] width 474 height 26
click at [282, 170] on button "Mover para preparo" at bounding box center [271, 175] width 106 height 15
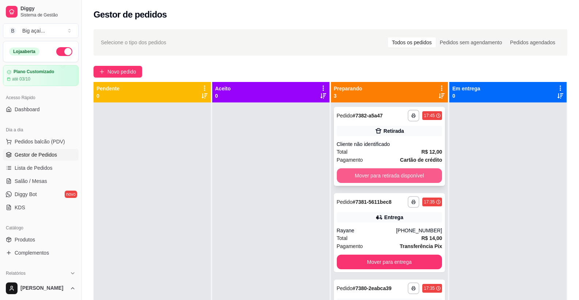
click at [403, 173] on button "Mover para retirada disponível" at bounding box center [390, 175] width 106 height 15
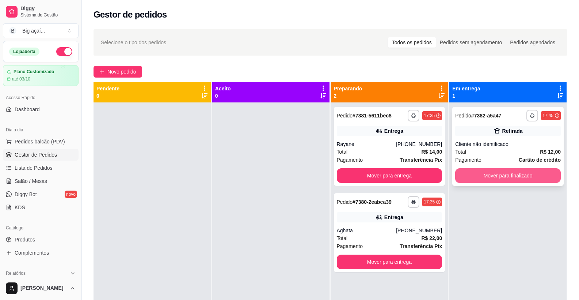
click at [497, 172] on button "Mover para finalizado" at bounding box center [508, 175] width 106 height 15
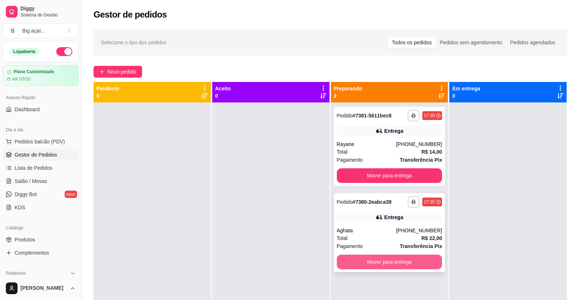
click at [413, 259] on button "Mover para entrega" at bounding box center [390, 261] width 106 height 15
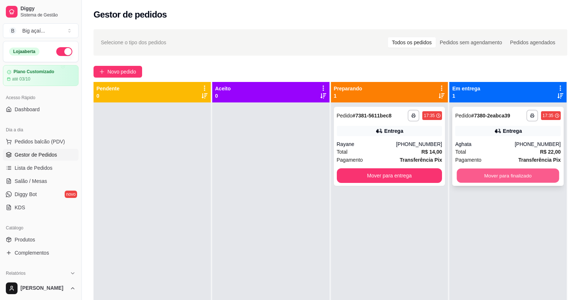
click at [512, 176] on button "Mover para finalizado" at bounding box center [508, 175] width 102 height 14
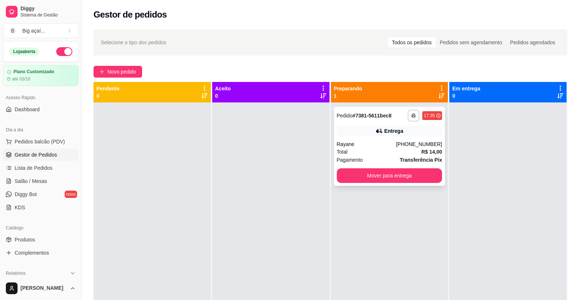
click at [391, 145] on div "Rayane" at bounding box center [367, 143] width 60 height 7
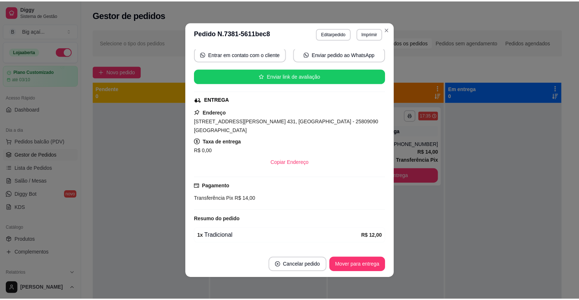
scroll to position [106, 0]
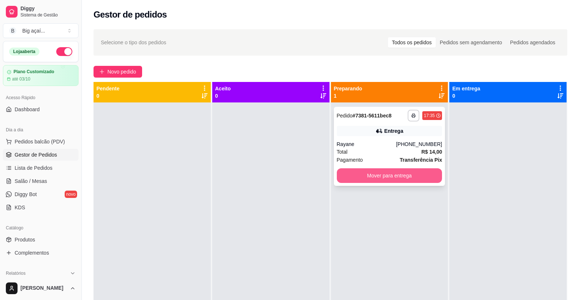
click at [420, 170] on button "Mover para entrega" at bounding box center [390, 175] width 106 height 15
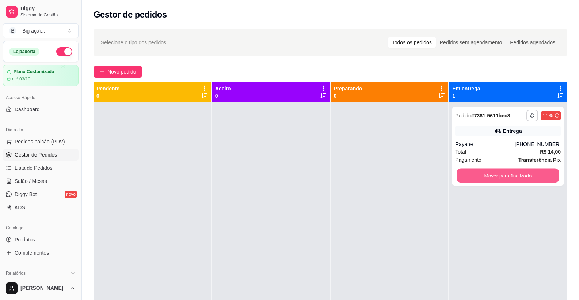
click at [505, 173] on button "Mover para finalizado" at bounding box center [508, 175] width 102 height 14
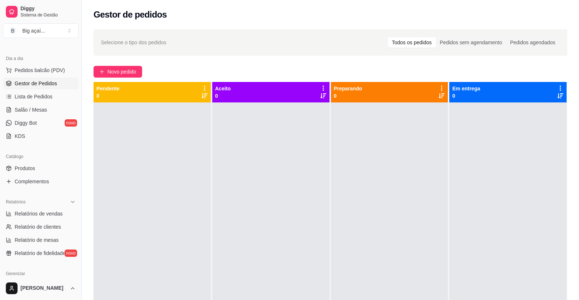
scroll to position [81, 0]
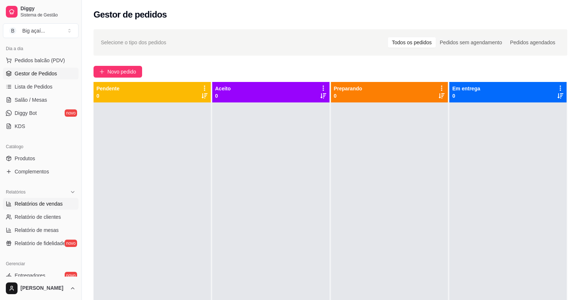
click at [49, 202] on span "Relatórios de vendas" at bounding box center [39, 203] width 48 height 7
select select "ALL"
select select "0"
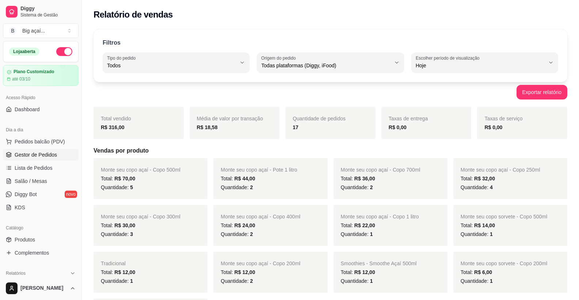
click at [42, 153] on span "Gestor de Pedidos" at bounding box center [36, 154] width 42 height 7
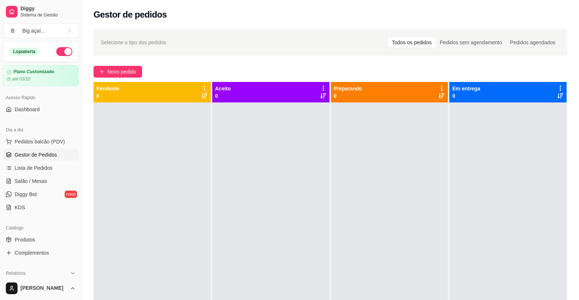
click at [62, 51] on button "button" at bounding box center [64, 51] width 16 height 9
